Goal: Navigation & Orientation: Go to known website

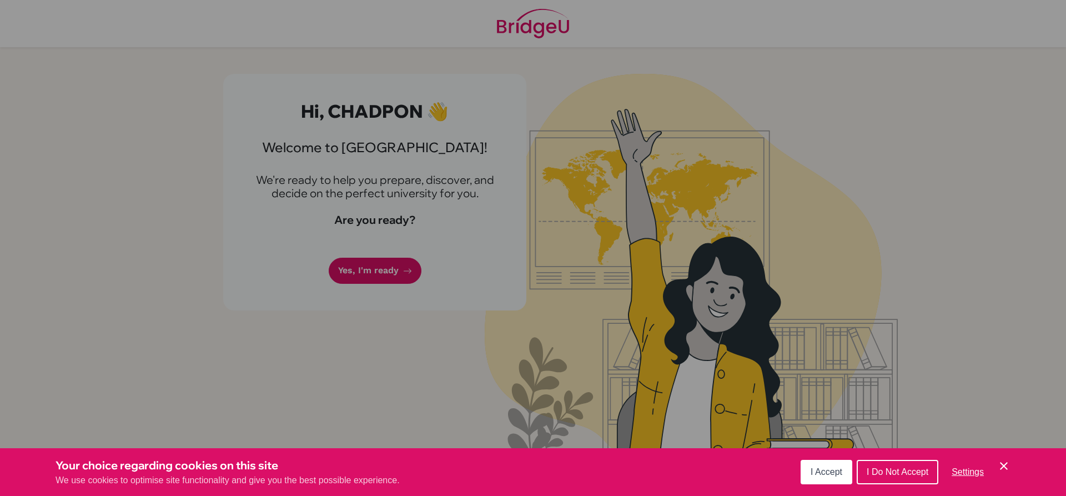
click at [829, 465] on button "I Accept" at bounding box center [827, 472] width 52 height 24
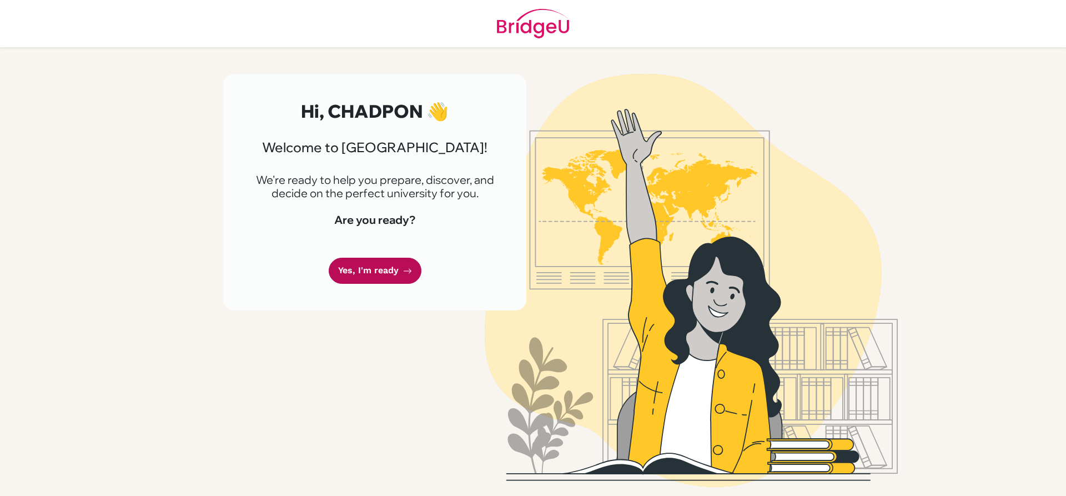
click at [395, 271] on link "Yes, I'm ready" at bounding box center [375, 271] width 93 height 26
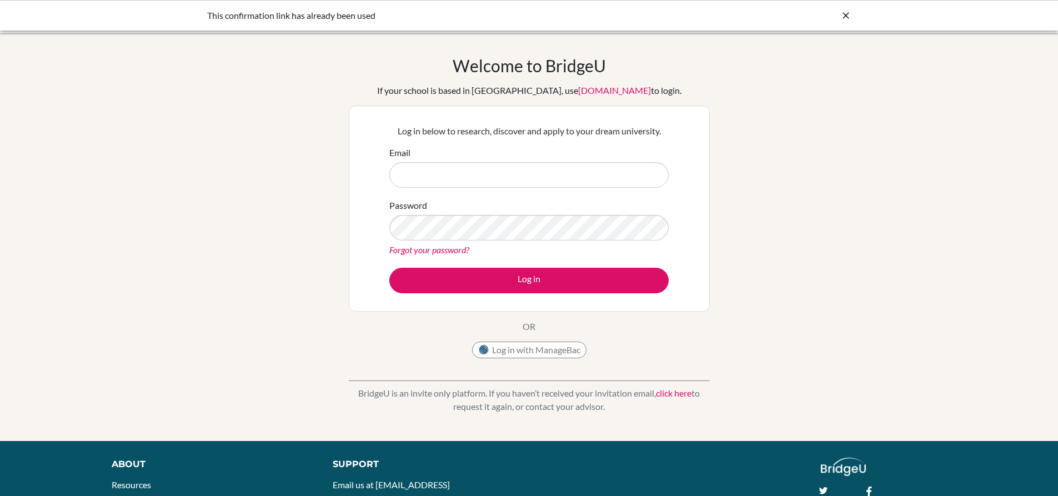
click at [458, 183] on input "Email" at bounding box center [528, 175] width 279 height 26
type input "mai02893@rais.ac.th"
click at [389, 268] on button "Log in" at bounding box center [528, 281] width 279 height 26
